Goal: Information Seeking & Learning: Learn about a topic

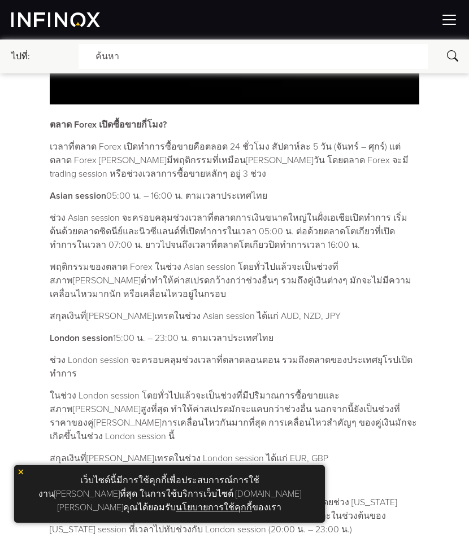
scroll to position [431, 0]
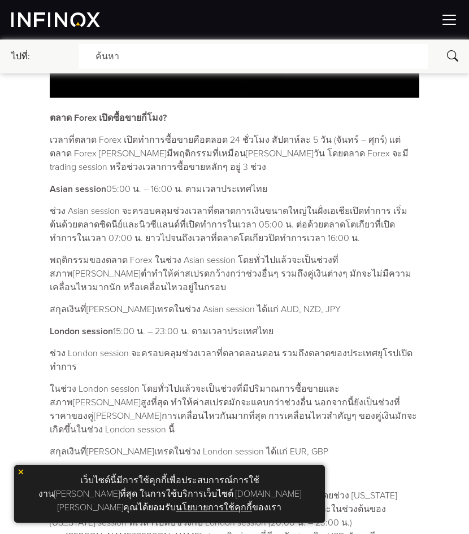
drag, startPoint x: 108, startPoint y: 188, endPoint x: 271, endPoint y: 190, distance: 163.3
click at [271, 190] on p "Asian session 05:00 น. – 16:00 น. ตามเวลาประเทศไทย" at bounding box center [234, 189] width 369 height 14
drag, startPoint x: 271, startPoint y: 190, endPoint x: 220, endPoint y: 231, distance: 65.1
click at [220, 231] on p "ช่วง Asian session จะครอบคลุมช่วงเวลาที่ตลาดการเงินขนาดใหญ่ในฝั่งเอเชียเปิดทำกา…" at bounding box center [234, 224] width 369 height 41
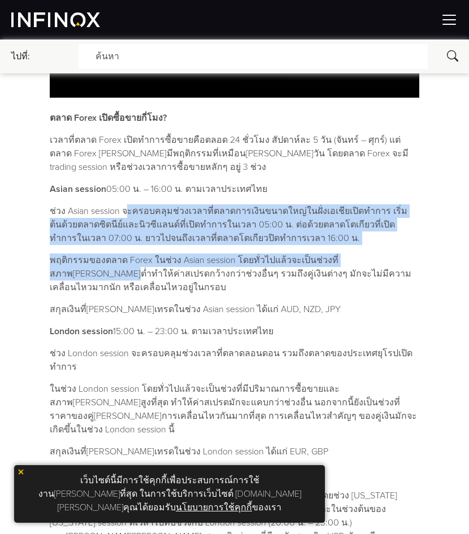
drag, startPoint x: 166, startPoint y: 208, endPoint x: 402, endPoint y: 251, distance: 240.0
click at [402, 251] on div "ตลาด Forex เปิดซื้อขายกี่โมง? เวลาที่ตลาด Forex เปิดทำการซื้อขายคือตลอด 24 ชั่ว…" at bounding box center [234, 467] width 369 height 713
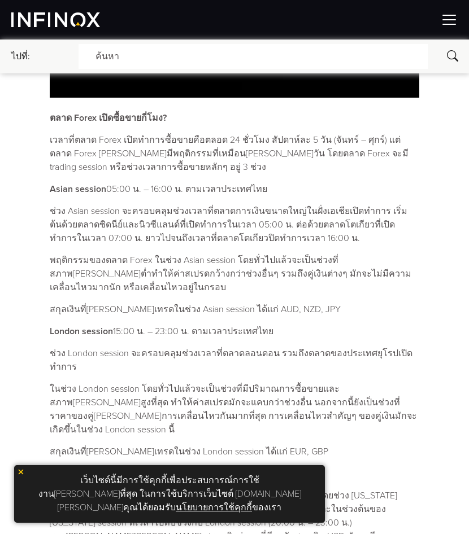
click at [276, 282] on p "พฤติกรรมของตลาด Forex ในช่วง Asian session โดยทั่วไปแล้วจะเป็นช่วงที่สภาพ[PERSO…" at bounding box center [234, 274] width 369 height 41
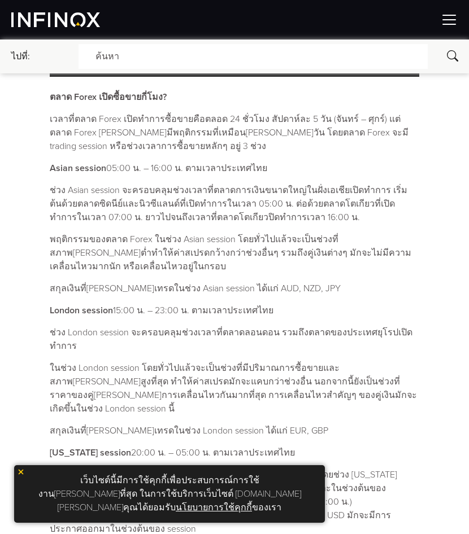
scroll to position [488, 0]
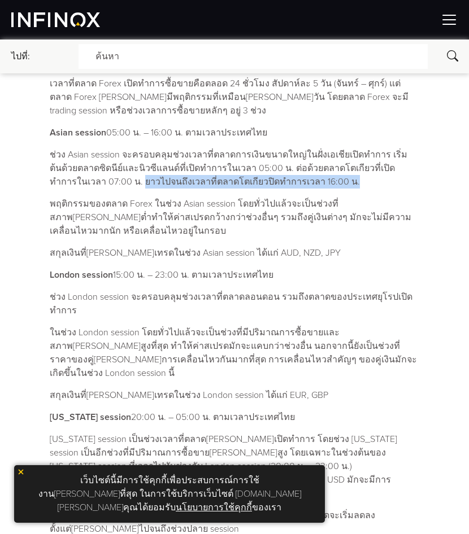
drag, startPoint x: 86, startPoint y: 182, endPoint x: 319, endPoint y: 182, distance: 232.7
click at [319, 182] on p "ช่วง Asian session จะครอบคลุมช่วงเวลาที่ตลาดการเงินขนาดใหญ่ในฝั่งเอเชียเปิดทำกา…" at bounding box center [234, 168] width 369 height 41
drag, startPoint x: 319, startPoint y: 182, endPoint x: 303, endPoint y: 233, distance: 53.4
click at [303, 233] on p "พฤติกรรมของตลาด Forex ในช่วง Asian session โดยทั่วไปแล้วจะเป็นช่วงที่สภาพ[PERSO…" at bounding box center [234, 217] width 369 height 41
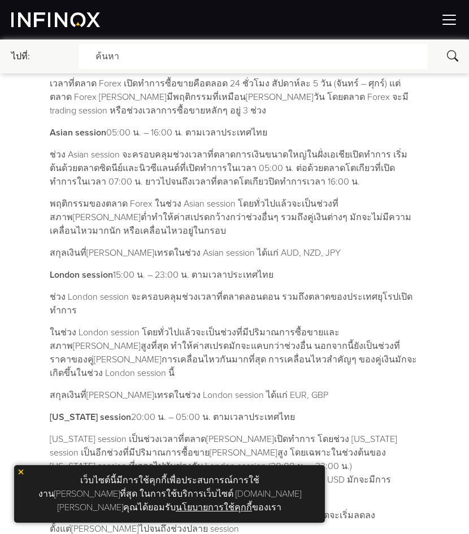
click at [314, 316] on p "ช่วง London session จะครอบคลุมช่วงเวลาที่ตลาดลอนดอน รวมถึงตลาดของประเทศยุโรปเปิ…" at bounding box center [234, 303] width 369 height 27
click at [21, 476] on img at bounding box center [21, 472] width 8 height 8
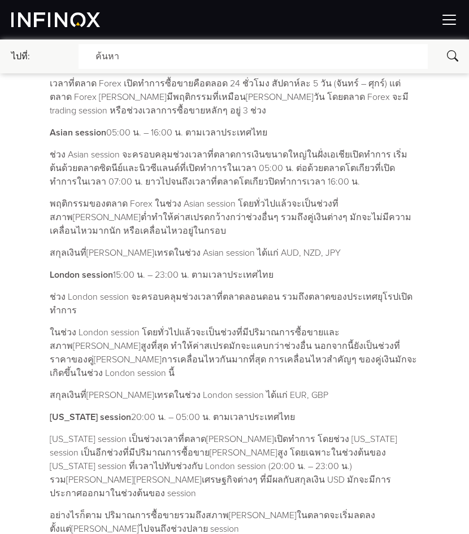
click at [156, 262] on div "ตลาด Forex เปิดซื้อขายกี่โมง? เวลาที่ตลาด Forex เปิดทำการซื้อขายคือตลอด 24 ชั่ว…" at bounding box center [234, 411] width 369 height 713
drag, startPoint x: 49, startPoint y: 275, endPoint x: 322, endPoint y: 275, distance: 272.9
click at [322, 275] on div "เราควรเทรด Forex เวลาไหนดี? ค้นหาโดย INFINOX [DATE] 08:38 (GMT +0) เวลาที่อ่าน …" at bounding box center [234, 342] width 393 height 1428
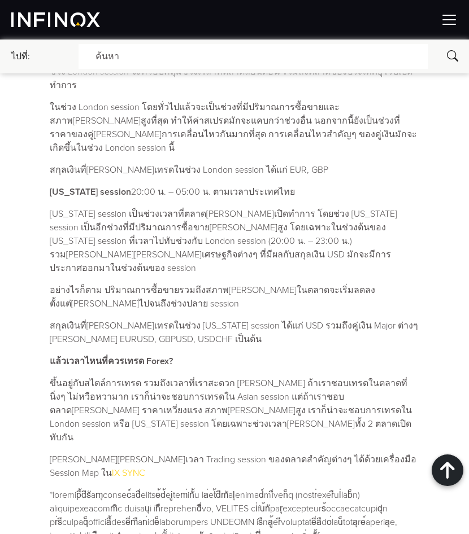
scroll to position [713, 0]
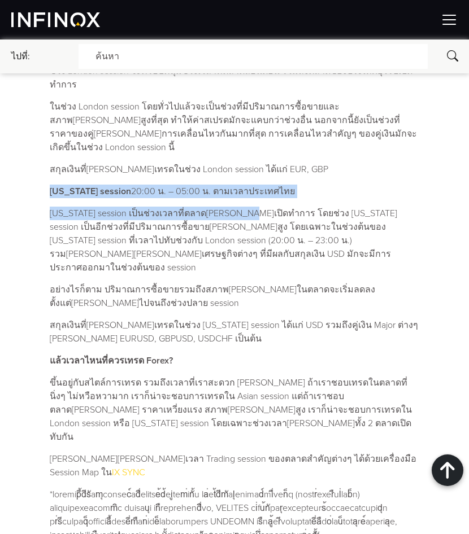
drag, startPoint x: 50, startPoint y: 173, endPoint x: 246, endPoint y: 194, distance: 197.1
click at [246, 194] on div "ตลาด Forex เปิดซื้อขายกี่โมง? เวลาที่ตลาด Forex เปิดทำการซื้อขายคือตลอด 24 ชั่ว…" at bounding box center [234, 185] width 369 height 713
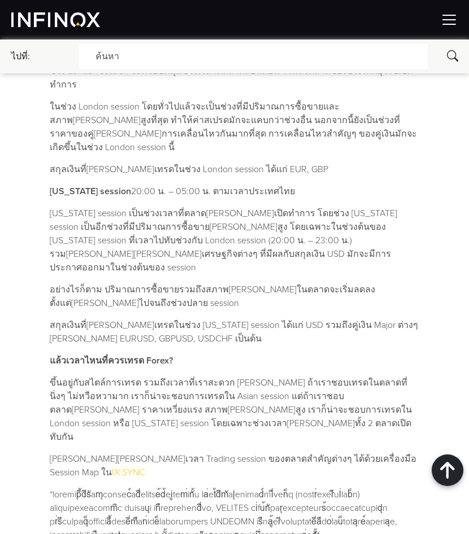
drag, startPoint x: 246, startPoint y: 194, endPoint x: 249, endPoint y: 277, distance: 83.1
click at [249, 283] on p "อย่างไรก็ตาม ปริมาณการซื้อขายรวมถึงสภาพ[PERSON_NAME]ในตลาดจะเริ่มลดลงตั้งแต่[PE…" at bounding box center [234, 296] width 369 height 27
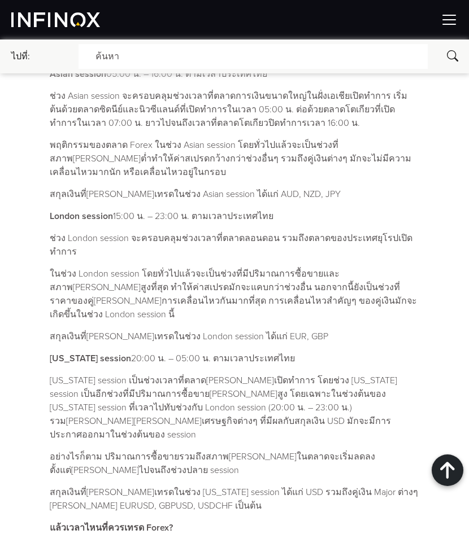
scroll to position [544, 0]
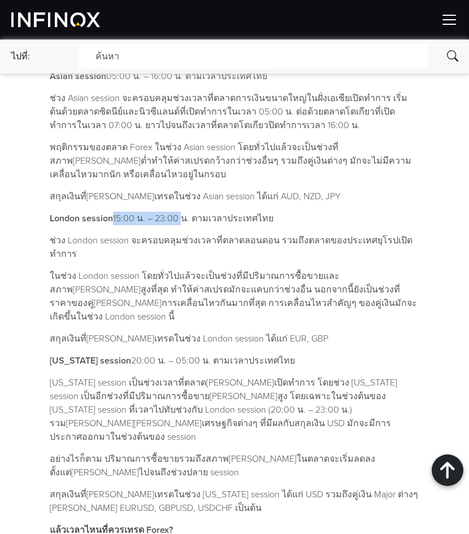
drag, startPoint x: 120, startPoint y: 216, endPoint x: 181, endPoint y: 216, distance: 61.0
click at [181, 216] on p "London session 15:00 น. – 23:00 น. ตามเวลาประเทศไทย" at bounding box center [234, 219] width 369 height 14
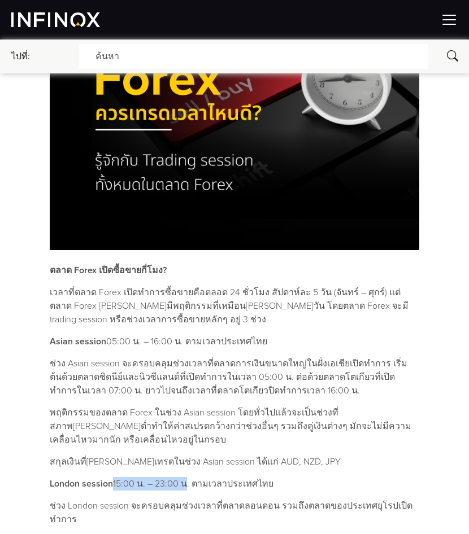
scroll to position [318, 0]
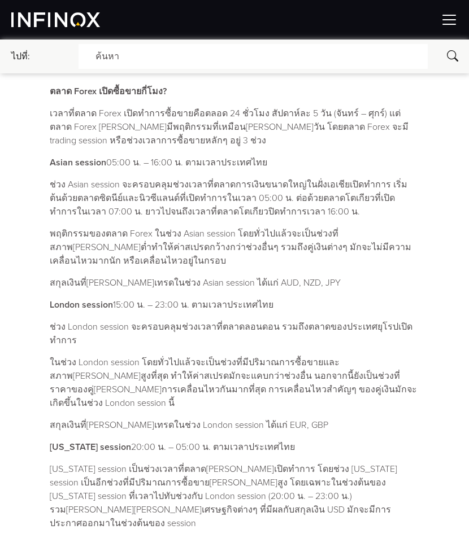
scroll to position [488, 0]
